Goal: Information Seeking & Learning: Learn about a topic

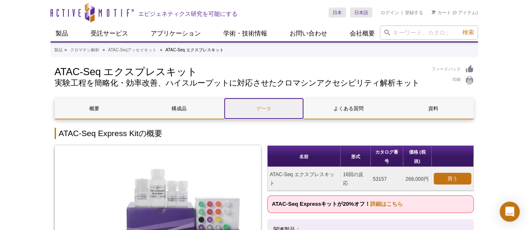
click at [258, 118] on link "データ" at bounding box center [263, 108] width 78 height 20
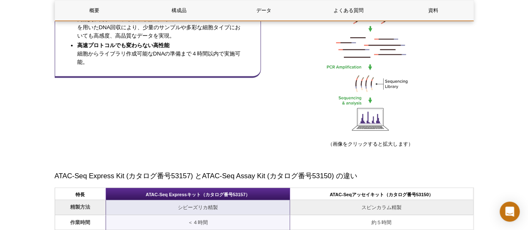
scroll to position [626, 0]
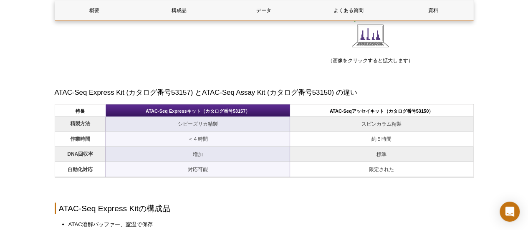
click at [349, 113] on font "ATAC-Seqアッセイキット（カタログ番号53150）" at bounding box center [381, 110] width 103 height 5
click at [321, 116] on th "ATAC-Seqアッセイキット（カタログ番号53150）" at bounding box center [381, 110] width 183 height 12
click at [364, 116] on th "ATAC-Seqアッセイキット（カタログ番号53150）" at bounding box center [381, 110] width 183 height 12
drag, startPoint x: 416, startPoint y: 118, endPoint x: 428, endPoint y: 119, distance: 11.7
click at [428, 113] on font "ATAC-Seqアッセイキット（カタログ番号53150）" at bounding box center [381, 110] width 103 height 5
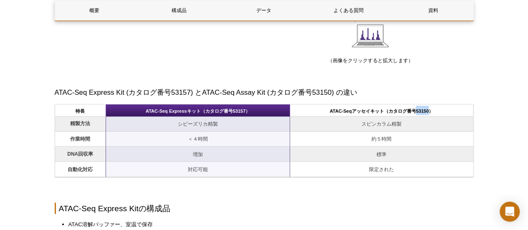
copy font "53150"
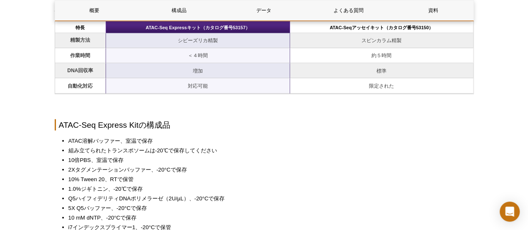
click at [360, 27] on table "特長 ATAC-Seq Expressキット（カタログ番号53157） ATAC-Seqアッセイキット（カタログ番号53150） 精製方法 シビーズリカ精製 …" at bounding box center [264, 56] width 419 height 73
click at [355, 30] on font "ATAC-Seqアッセイキット（カタログ番号53150）" at bounding box center [381, 27] width 103 height 5
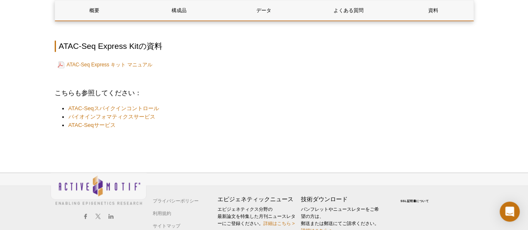
scroll to position [2151, 0]
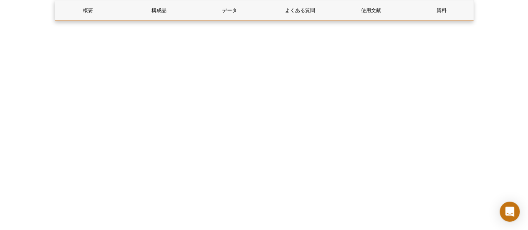
scroll to position [2161, 0]
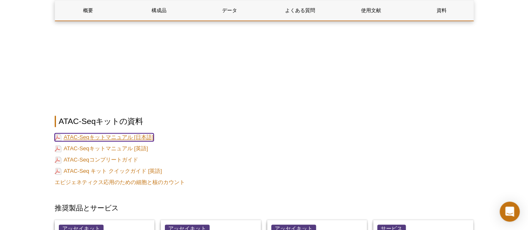
click at [86, 134] on font "ATAC-Seqキットマニュアル [日本語]" at bounding box center [109, 137] width 90 height 6
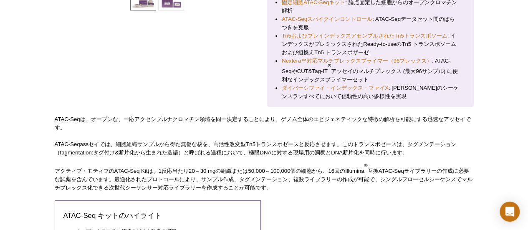
scroll to position [0, 0]
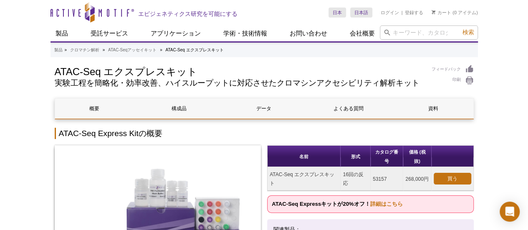
scroll to position [83, 0]
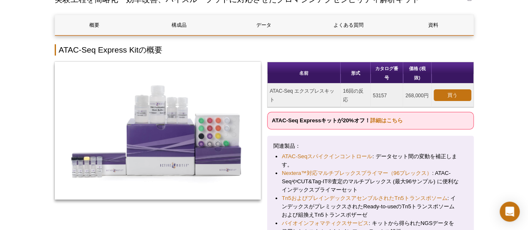
drag, startPoint x: 341, startPoint y: 97, endPoint x: 360, endPoint y: 108, distance: 22.0
click at [360, 107] on td "16回の反応" at bounding box center [355, 95] width 30 height 24
copy font "16回の反応"
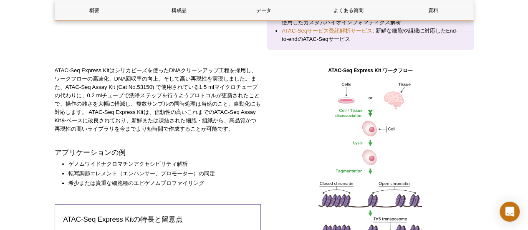
scroll to position [209, 0]
